Goal: Information Seeking & Learning: Learn about a topic

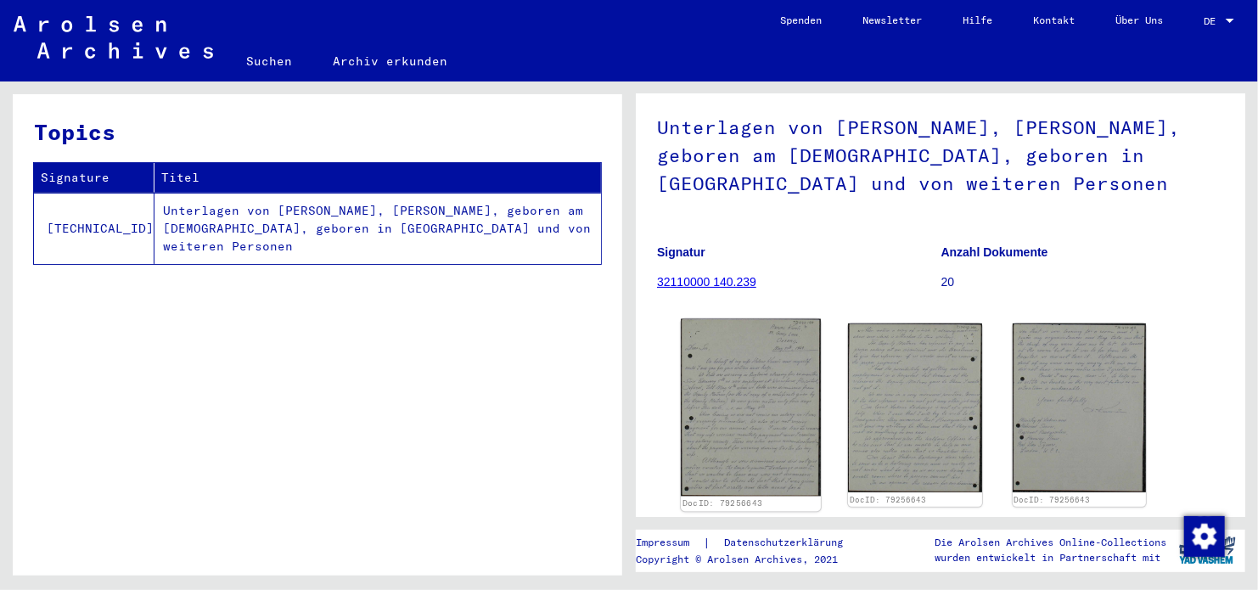
scroll to position [243, 0]
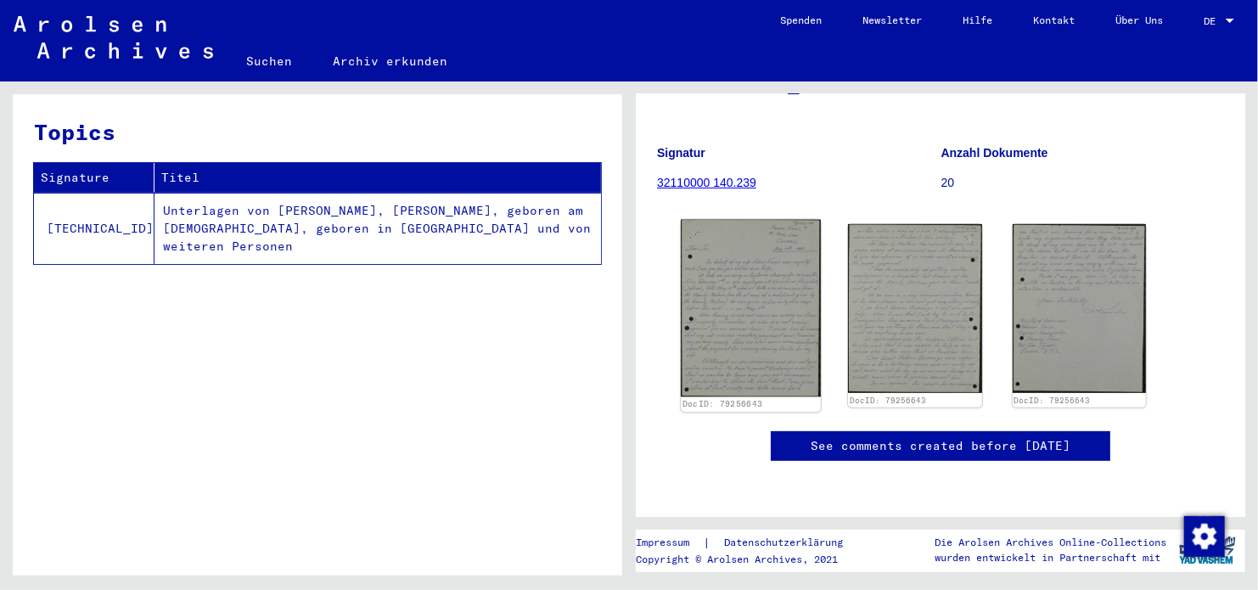
click at [794, 273] on img at bounding box center [751, 308] width 140 height 177
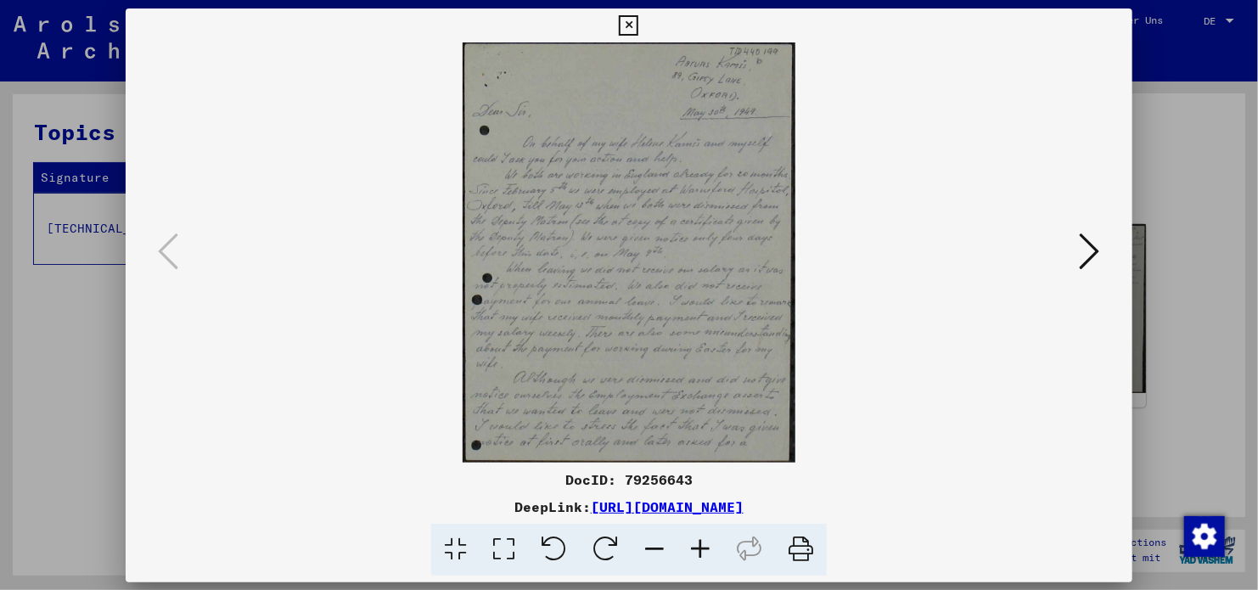
scroll to position [0, 0]
click at [1083, 245] on icon at bounding box center [1089, 251] width 20 height 41
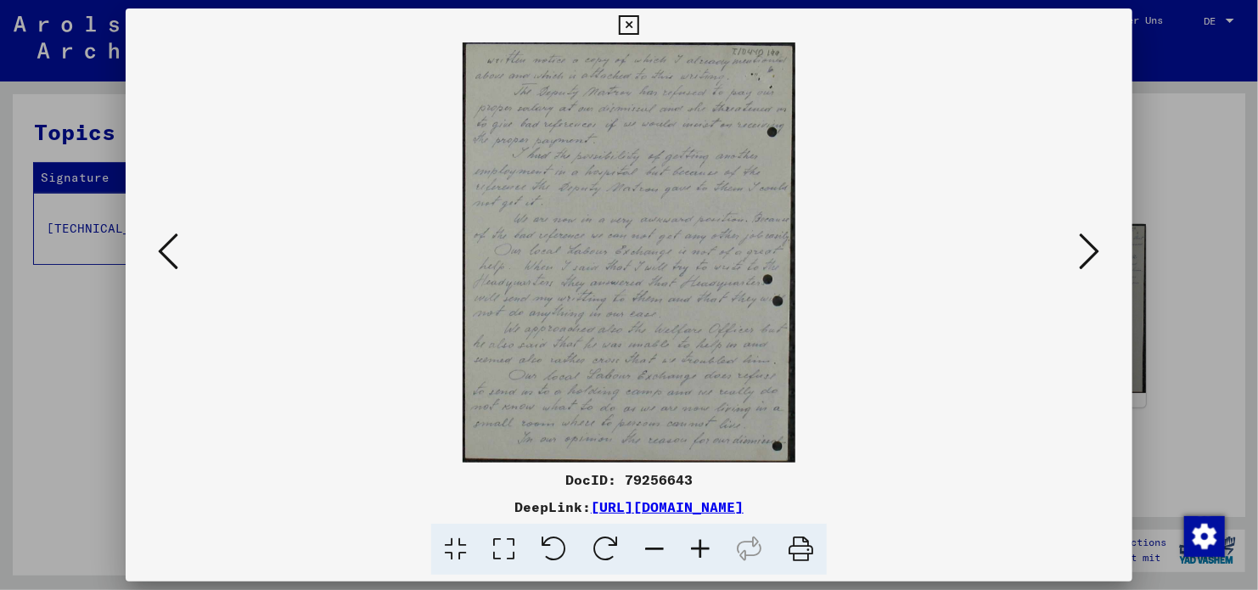
click at [1083, 245] on icon at bounding box center [1089, 251] width 20 height 41
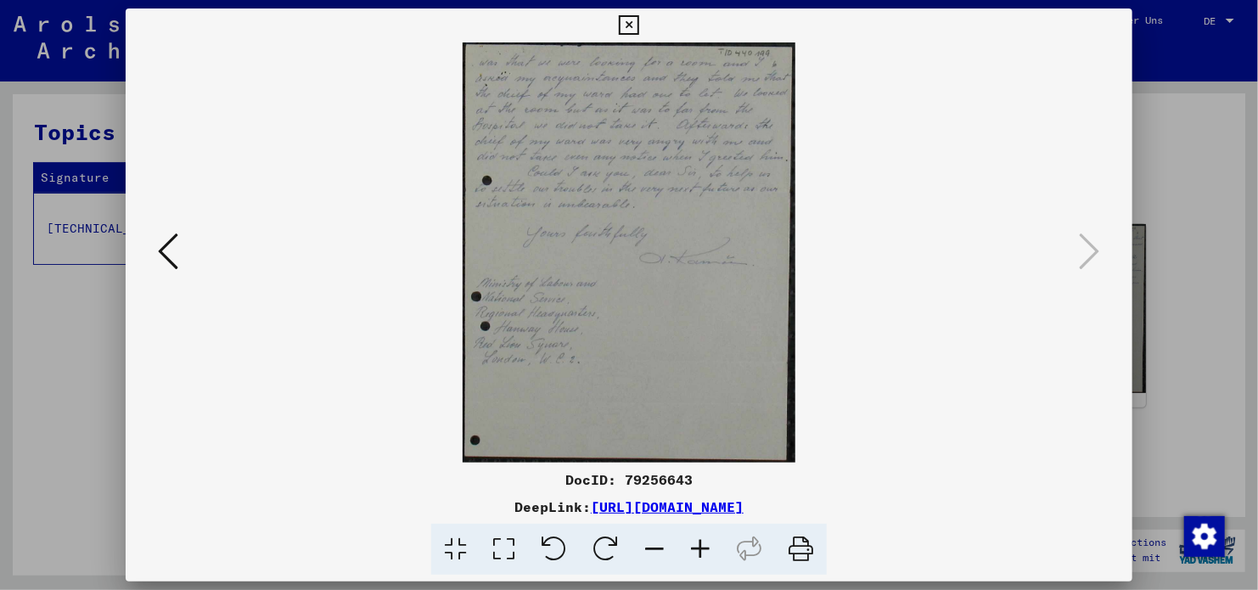
click at [174, 235] on icon at bounding box center [168, 251] width 20 height 41
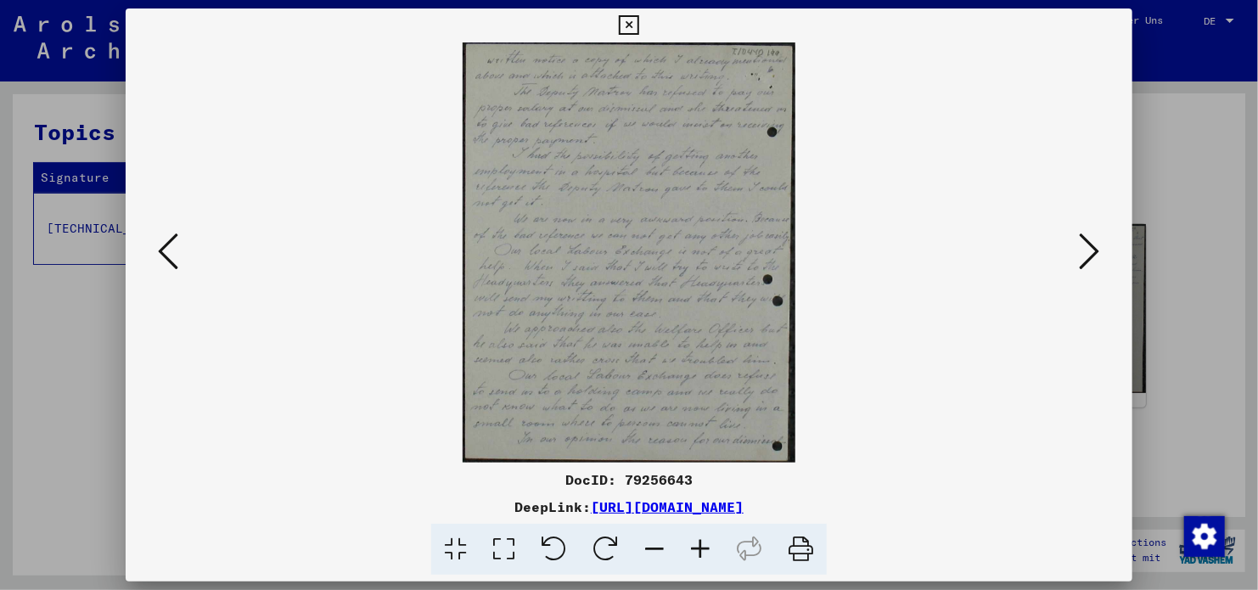
click at [631, 15] on icon at bounding box center [629, 25] width 20 height 20
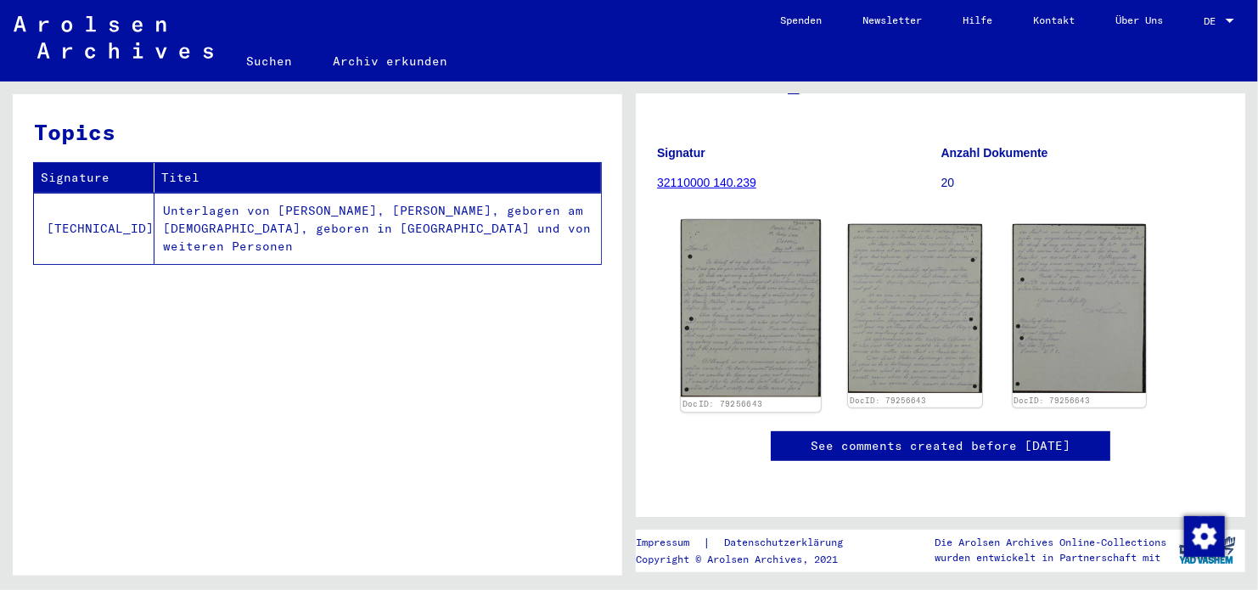
click at [753, 330] on img at bounding box center [751, 308] width 140 height 177
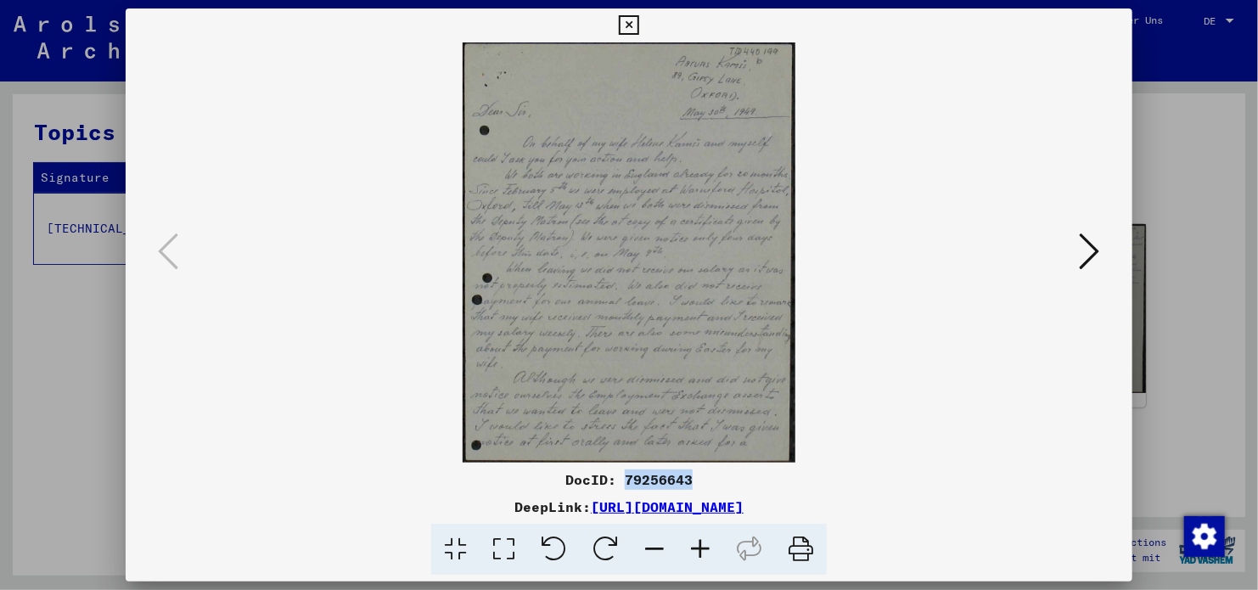
drag, startPoint x: 691, startPoint y: 476, endPoint x: 624, endPoint y: 480, distance: 67.2
click at [624, 480] on div "DocID: 79256643" at bounding box center [629, 479] width 1006 height 20
copy div "79256643"
click at [698, 471] on div "DocID: 79256643" at bounding box center [629, 479] width 1006 height 20
drag, startPoint x: 692, startPoint y: 476, endPoint x: 633, endPoint y: 481, distance: 59.6
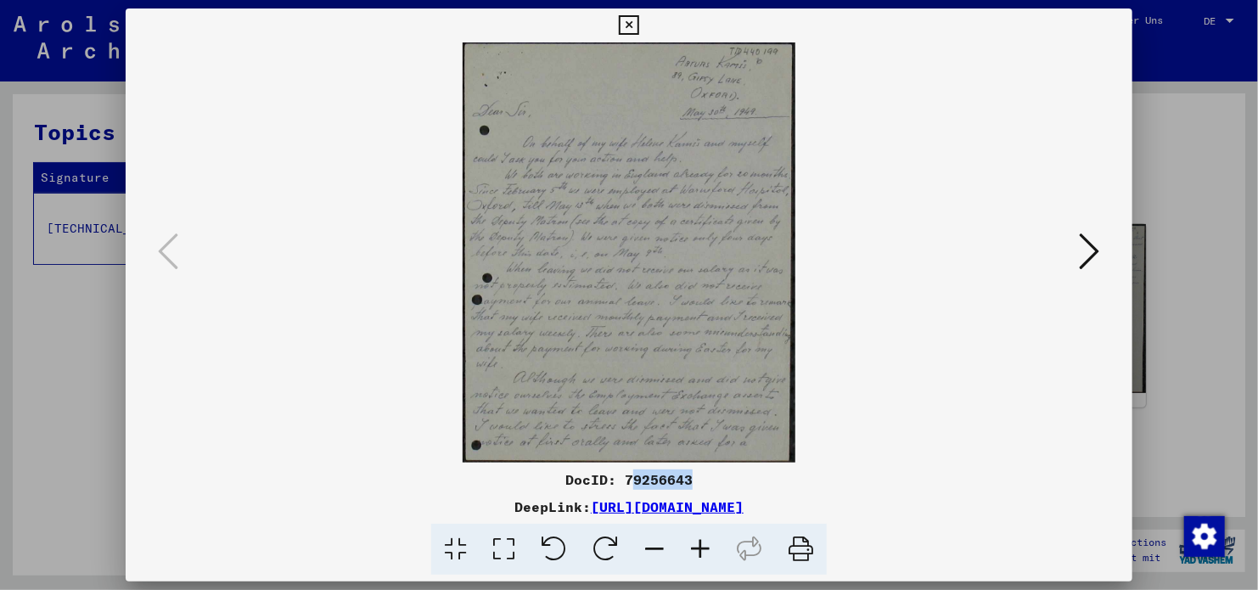
click at [633, 481] on div "DocID: 79256643" at bounding box center [629, 479] width 1006 height 20
click at [627, 483] on div "DocID: 79256643" at bounding box center [629, 479] width 1006 height 20
drag, startPoint x: 627, startPoint y: 483, endPoint x: 681, endPoint y: 475, distance: 54.0
click at [681, 475] on div "DocID: 79256643" at bounding box center [629, 479] width 1006 height 20
copy div "79256643"
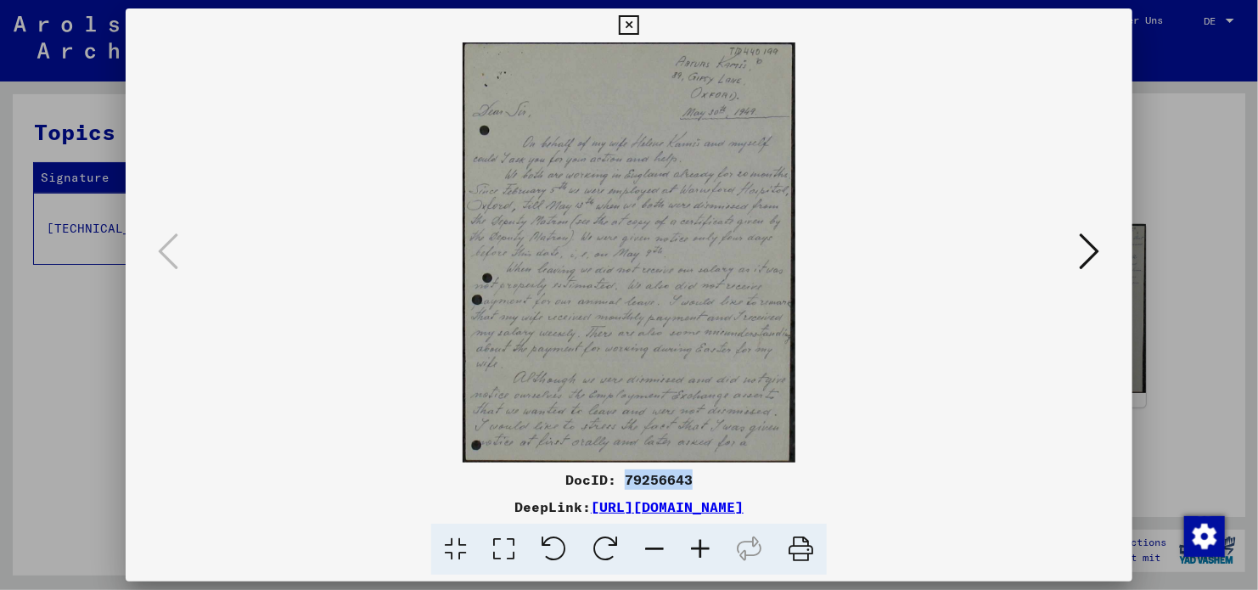
click at [1096, 245] on icon at bounding box center [1089, 251] width 20 height 41
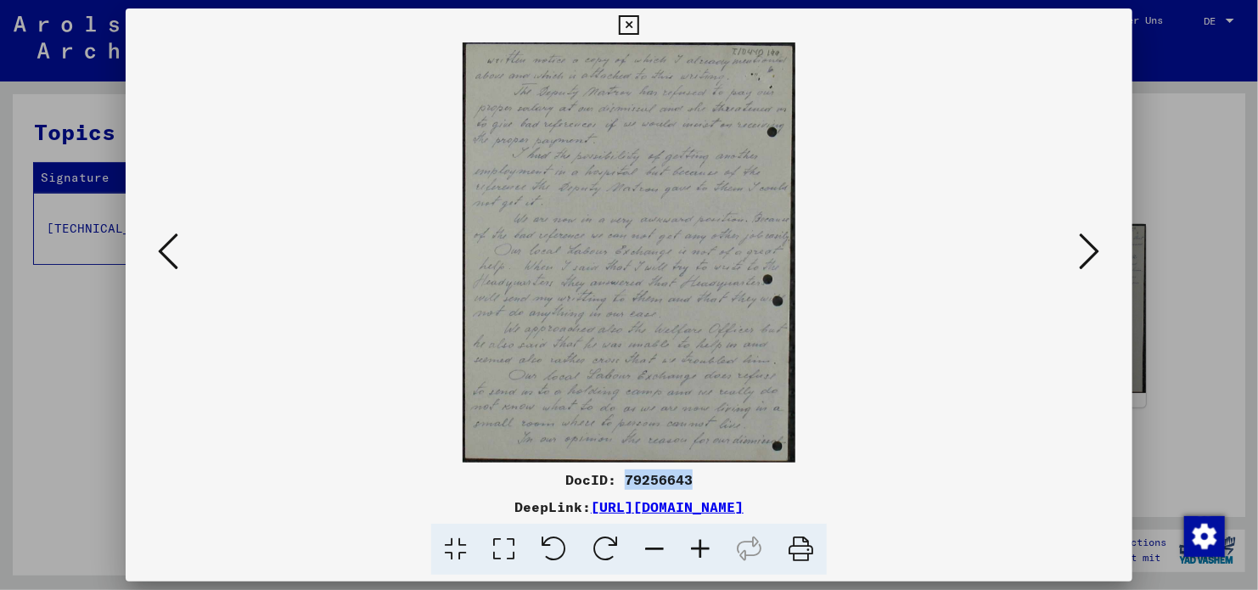
click at [1096, 245] on icon at bounding box center [1089, 251] width 20 height 41
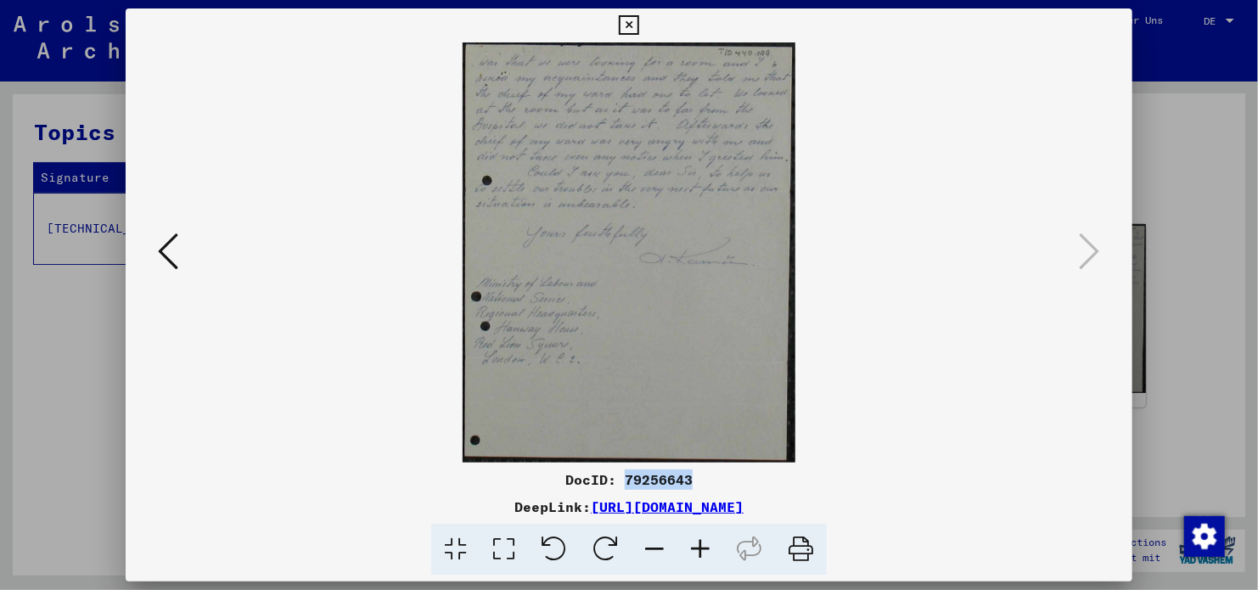
click at [626, 22] on icon at bounding box center [629, 25] width 20 height 20
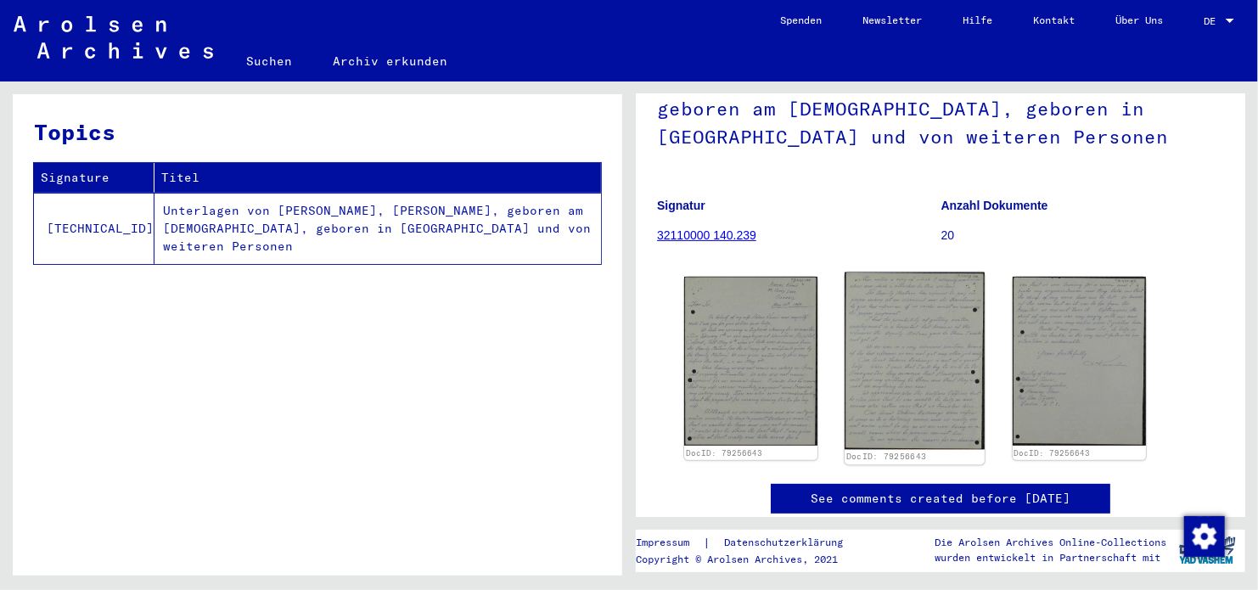
scroll to position [170, 0]
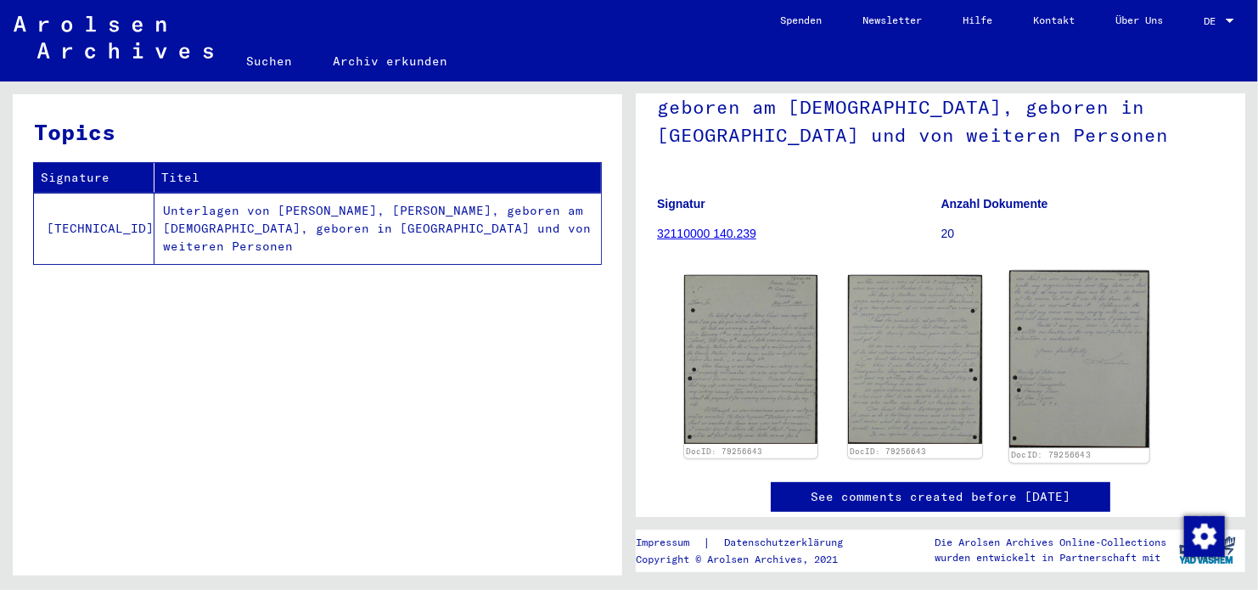
click at [1056, 380] on img at bounding box center [1079, 359] width 140 height 177
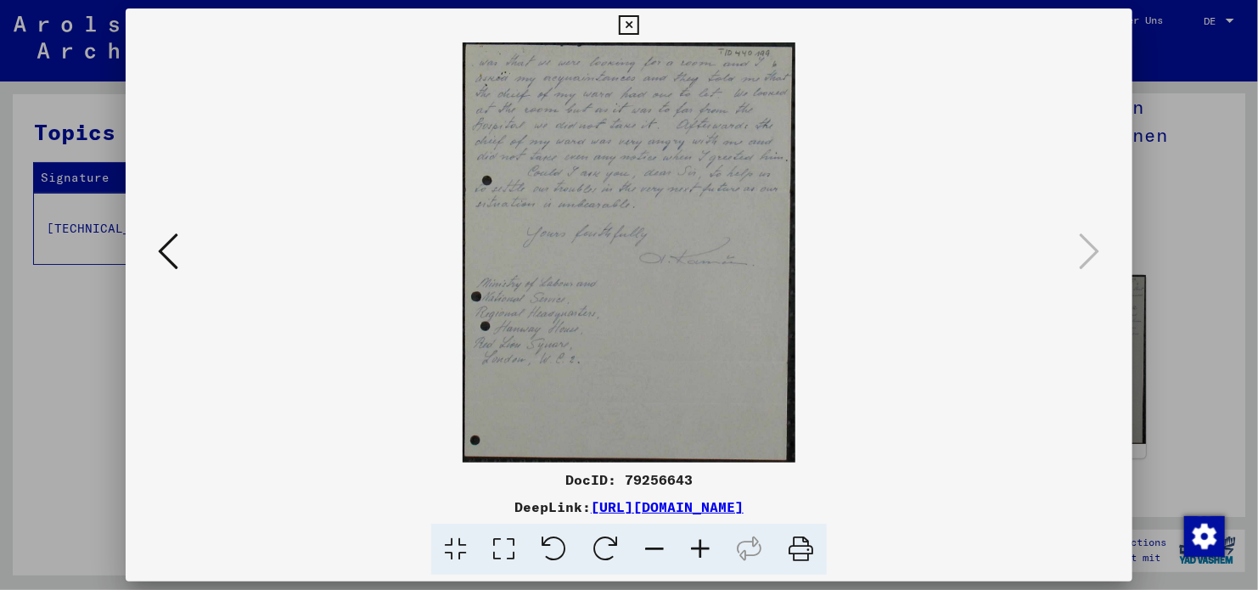
click at [631, 20] on icon at bounding box center [629, 25] width 20 height 20
